Goal: Book appointment/travel/reservation

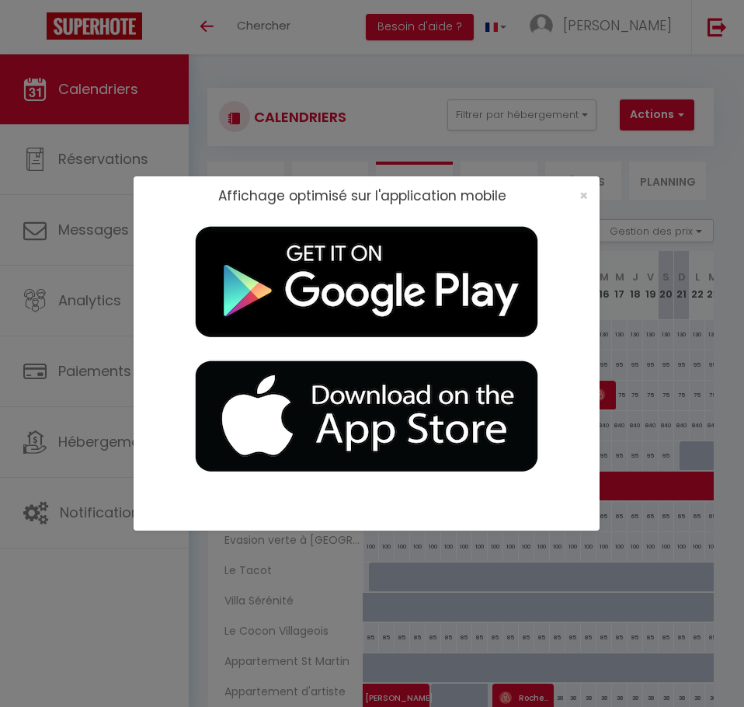
click at [537, 64] on div "Affichage optimisé sur l'application mobile ×" at bounding box center [367, 353] width 466 height 707
click at [586, 197] on span "×" at bounding box center [583, 195] width 9 height 19
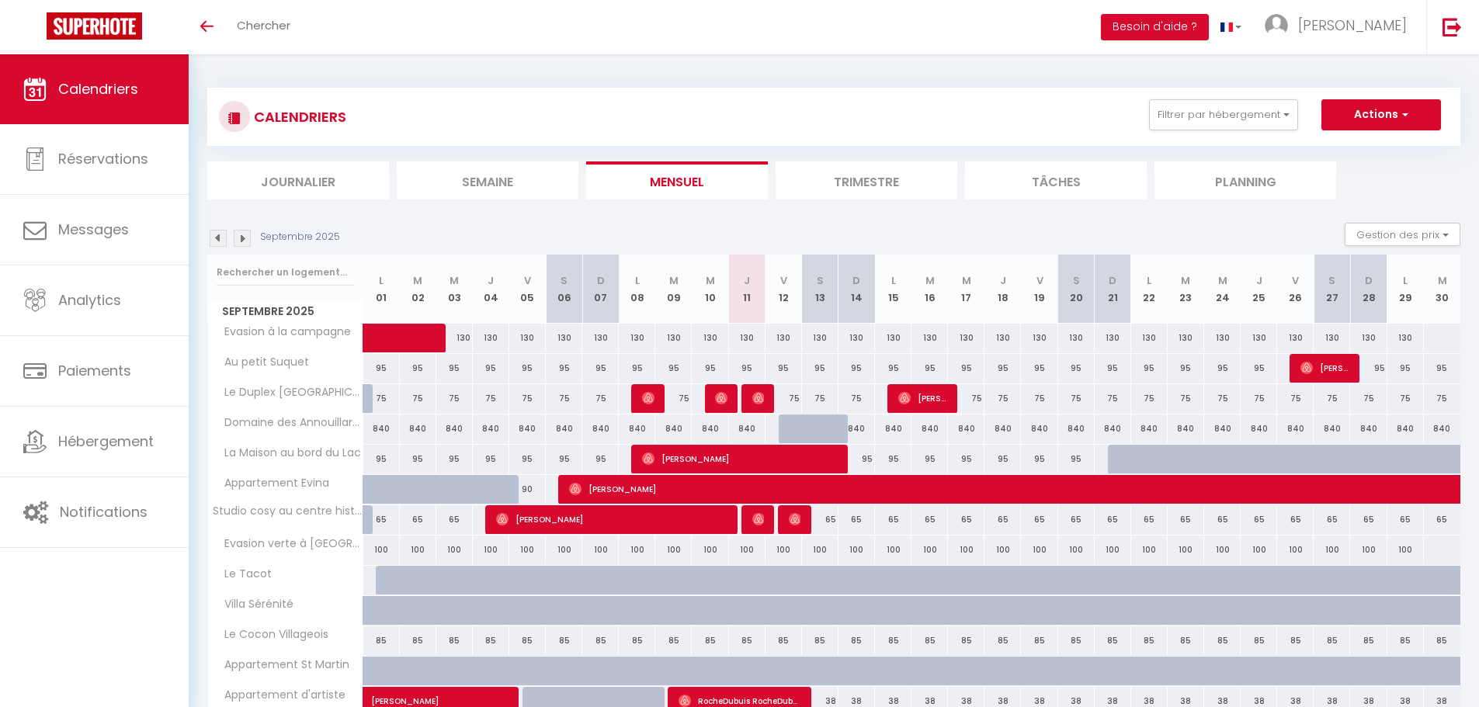
click at [241, 238] on img at bounding box center [242, 238] width 17 height 17
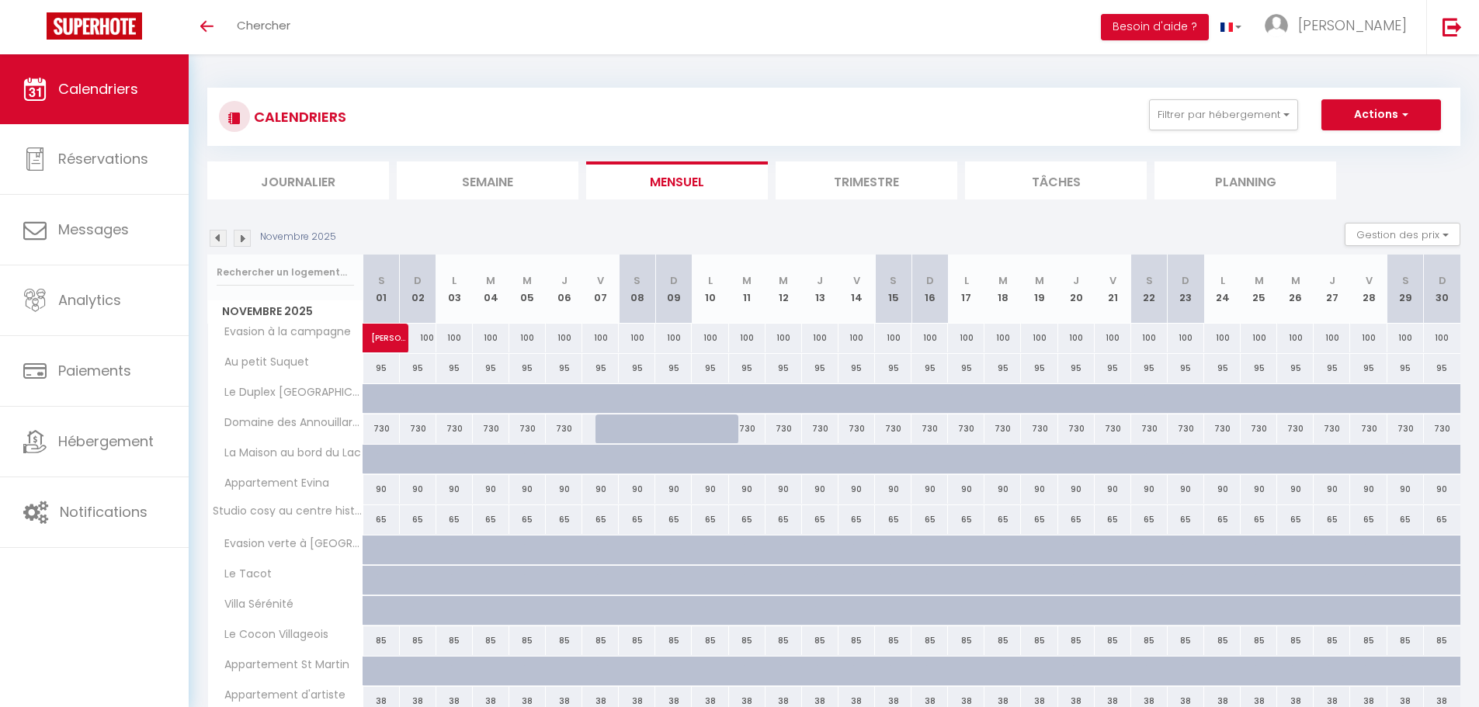
click at [241, 238] on img at bounding box center [242, 238] width 17 height 17
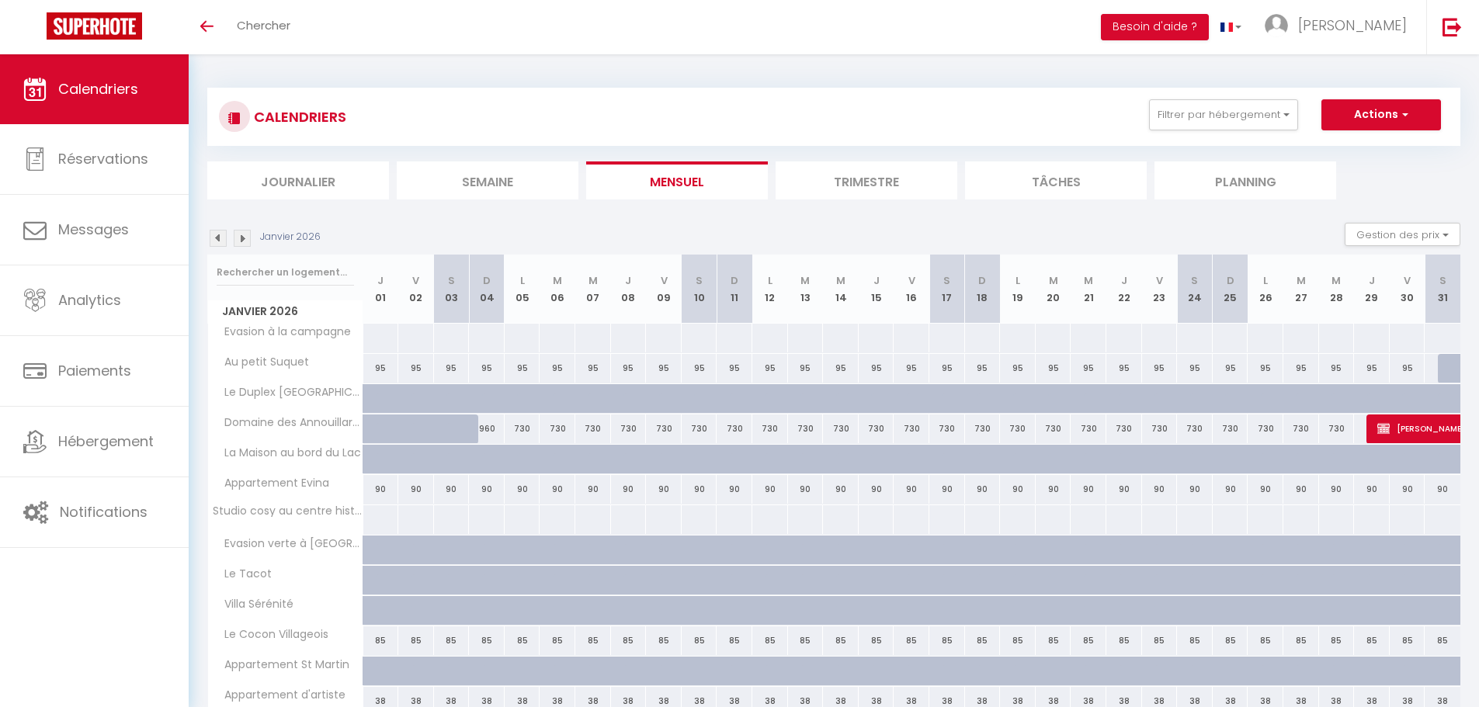
click at [241, 238] on img at bounding box center [242, 238] width 17 height 17
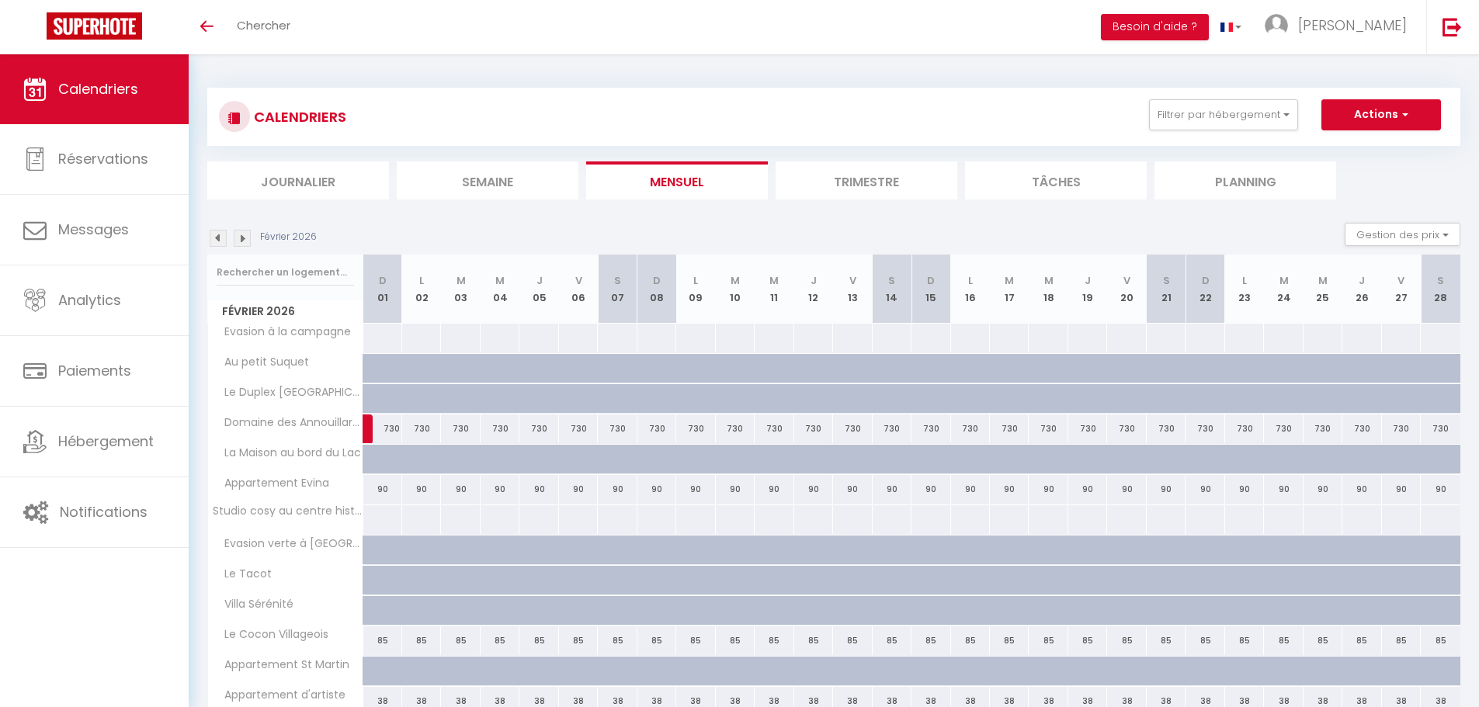
click at [241, 238] on img at bounding box center [242, 238] width 17 height 17
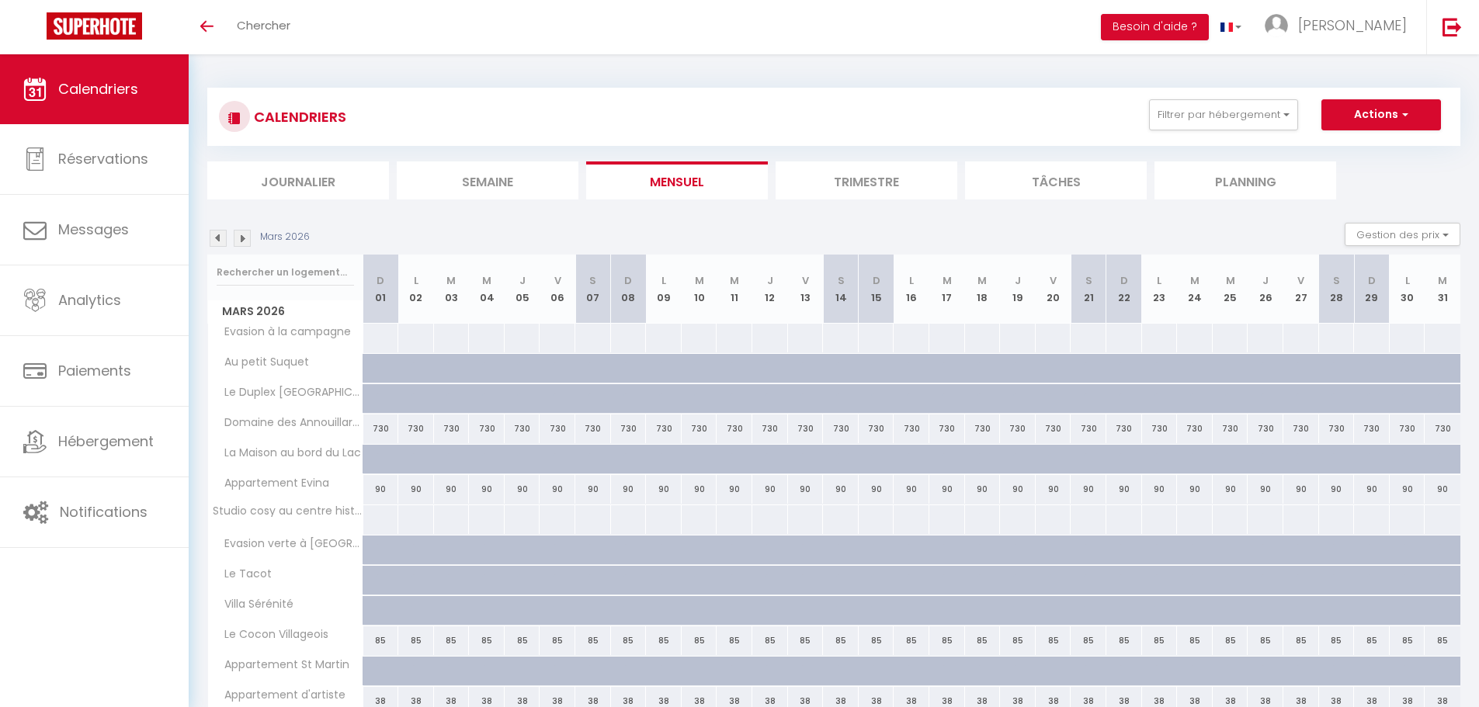
click at [241, 238] on img at bounding box center [242, 238] width 17 height 17
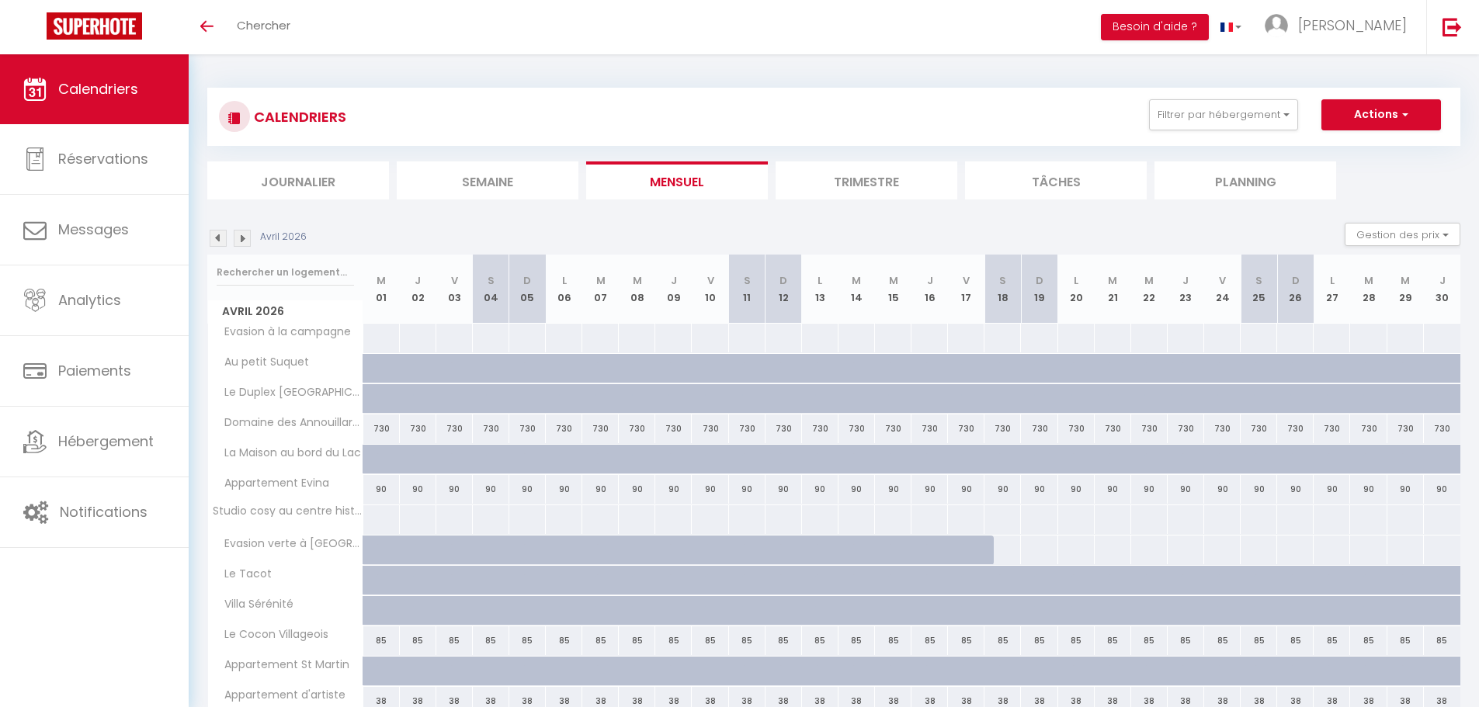
click at [241, 238] on img at bounding box center [242, 238] width 17 height 17
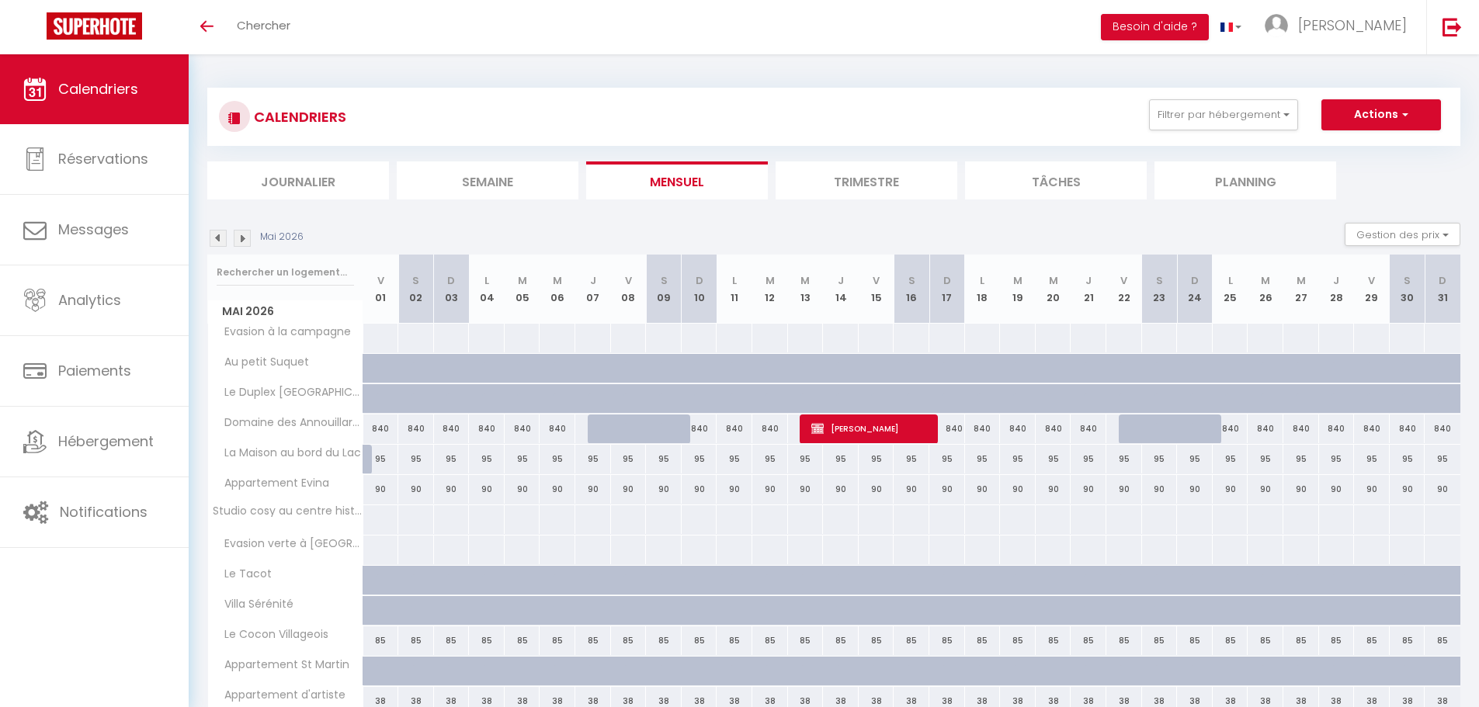
click at [241, 238] on img at bounding box center [242, 238] width 17 height 17
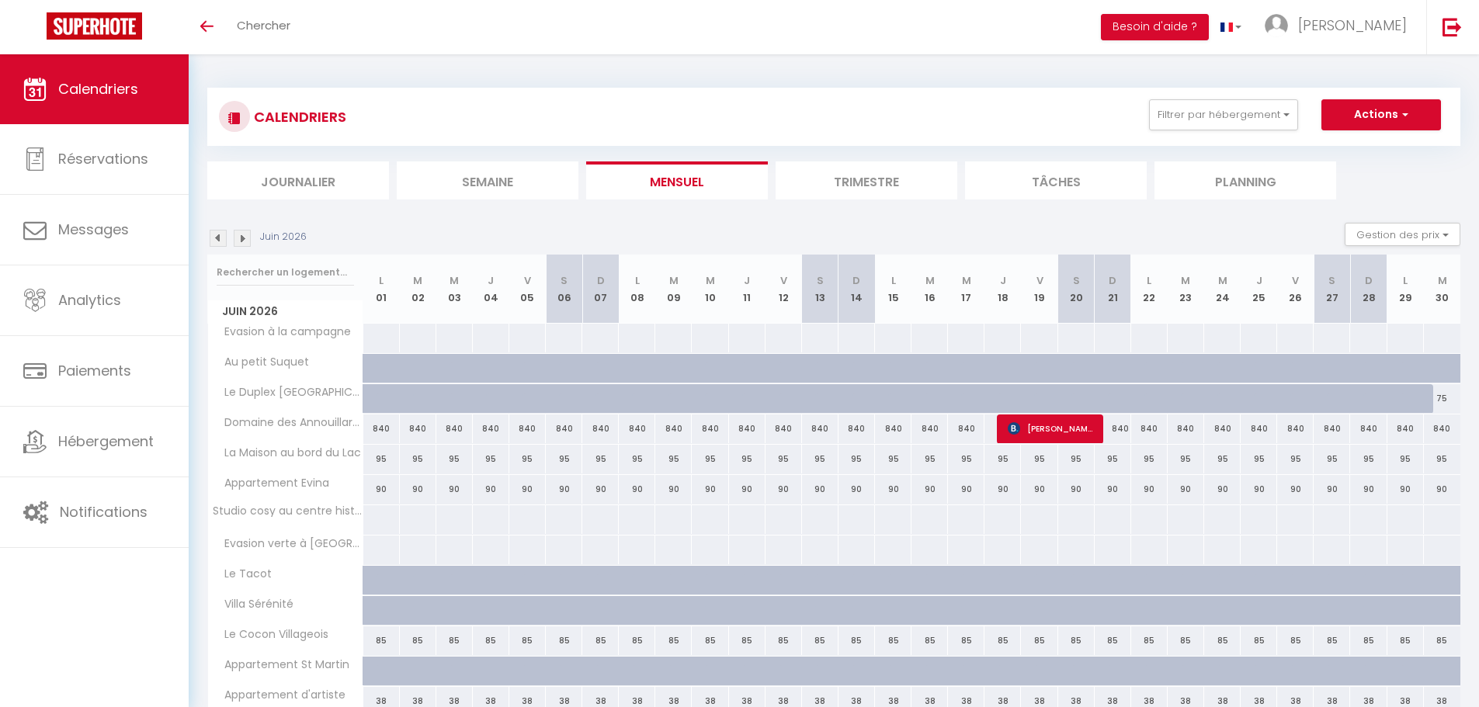
click at [241, 238] on img at bounding box center [242, 238] width 17 height 17
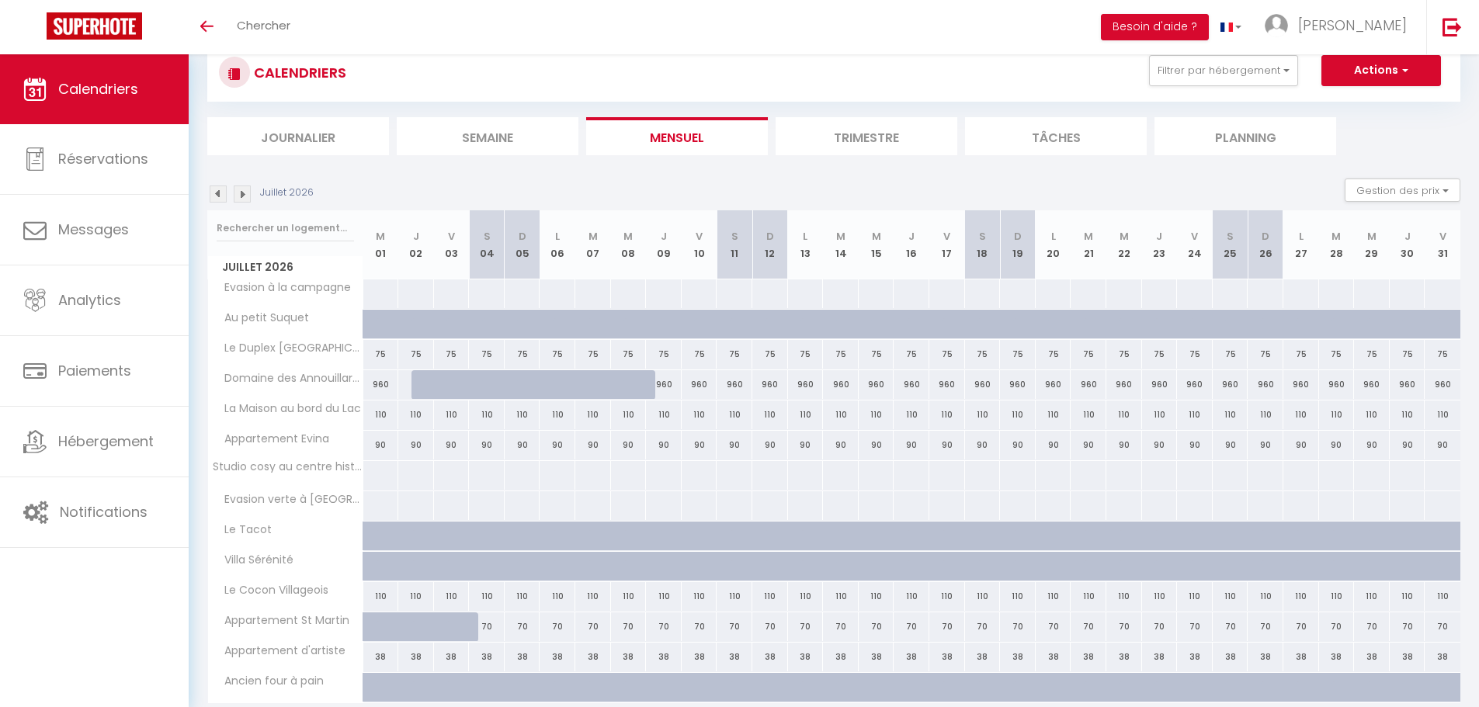
scroll to position [78, 0]
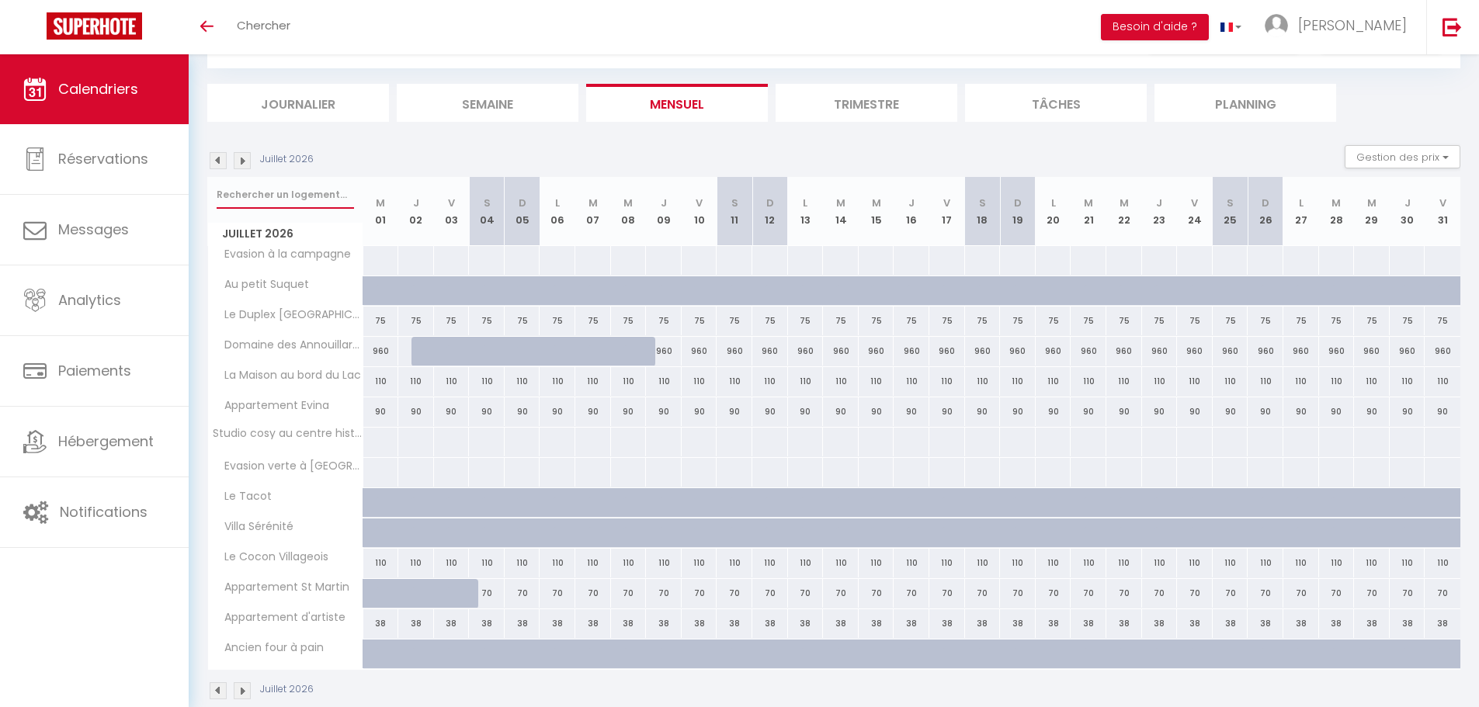
click at [276, 200] on input "text" at bounding box center [285, 195] width 137 height 28
type input "anno"
